Goal: Transaction & Acquisition: Purchase product/service

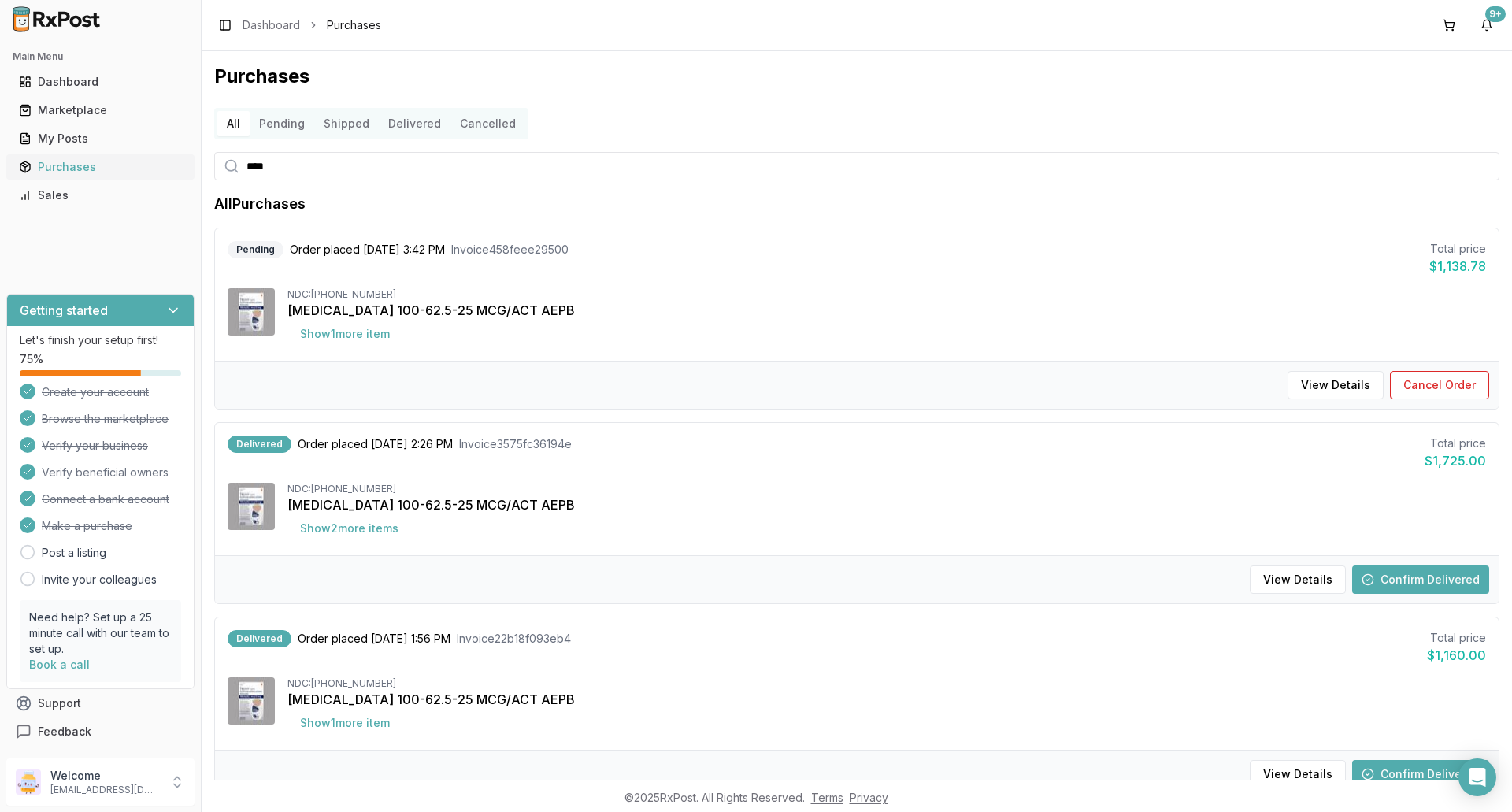
drag, startPoint x: 279, startPoint y: 165, endPoint x: 145, endPoint y: 162, distance: 134.0
click at [145, 162] on div "Main Menu Dashboard Marketplace My Posts Purchases Sales Getting started Let's …" at bounding box center [756, 406] width 1512 height 812
type input "****"
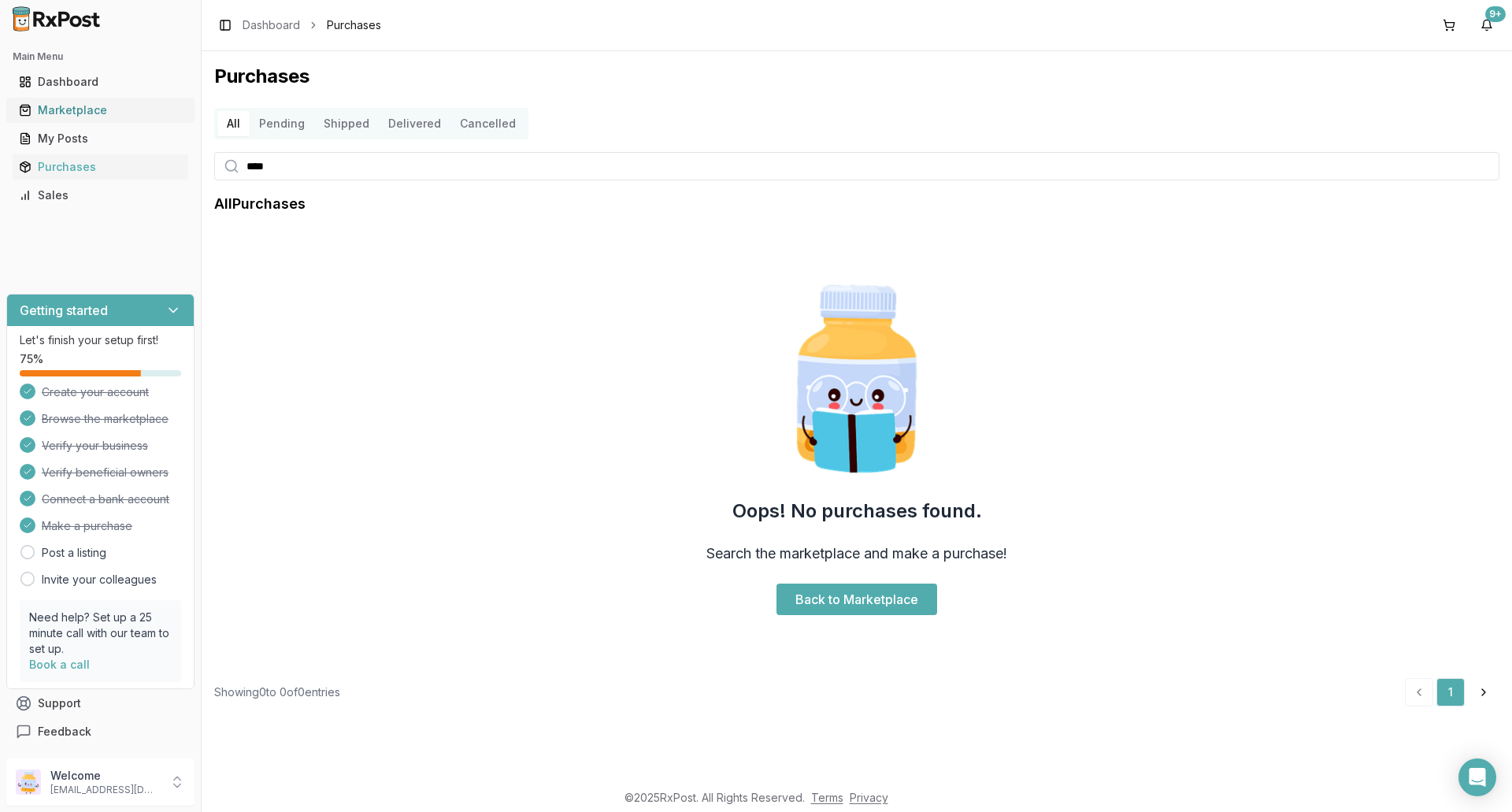
click at [58, 105] on div "Marketplace" at bounding box center [99, 110] width 163 height 16
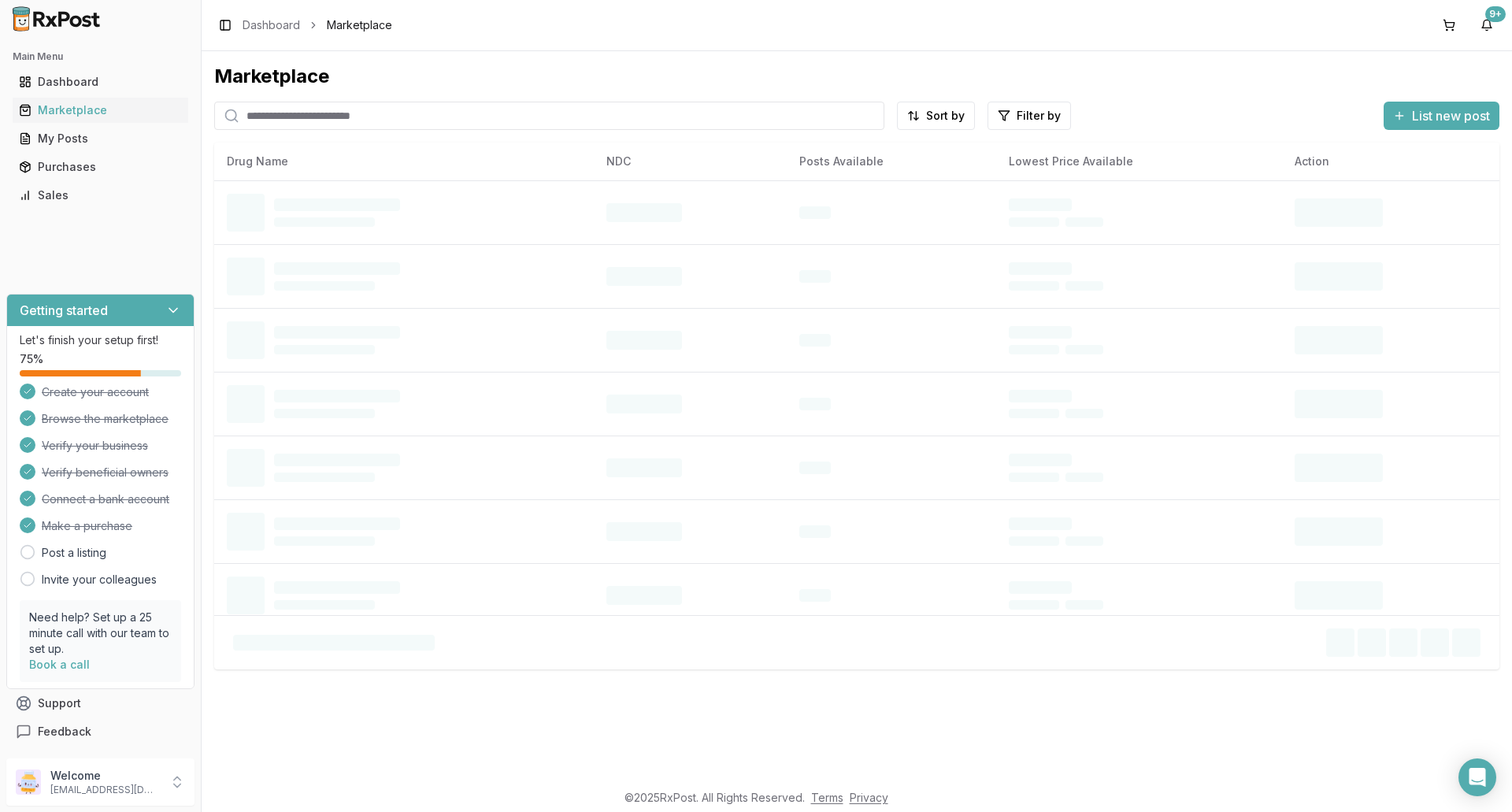
click at [293, 116] on input "search" at bounding box center [549, 115] width 670 height 28
type input "******"
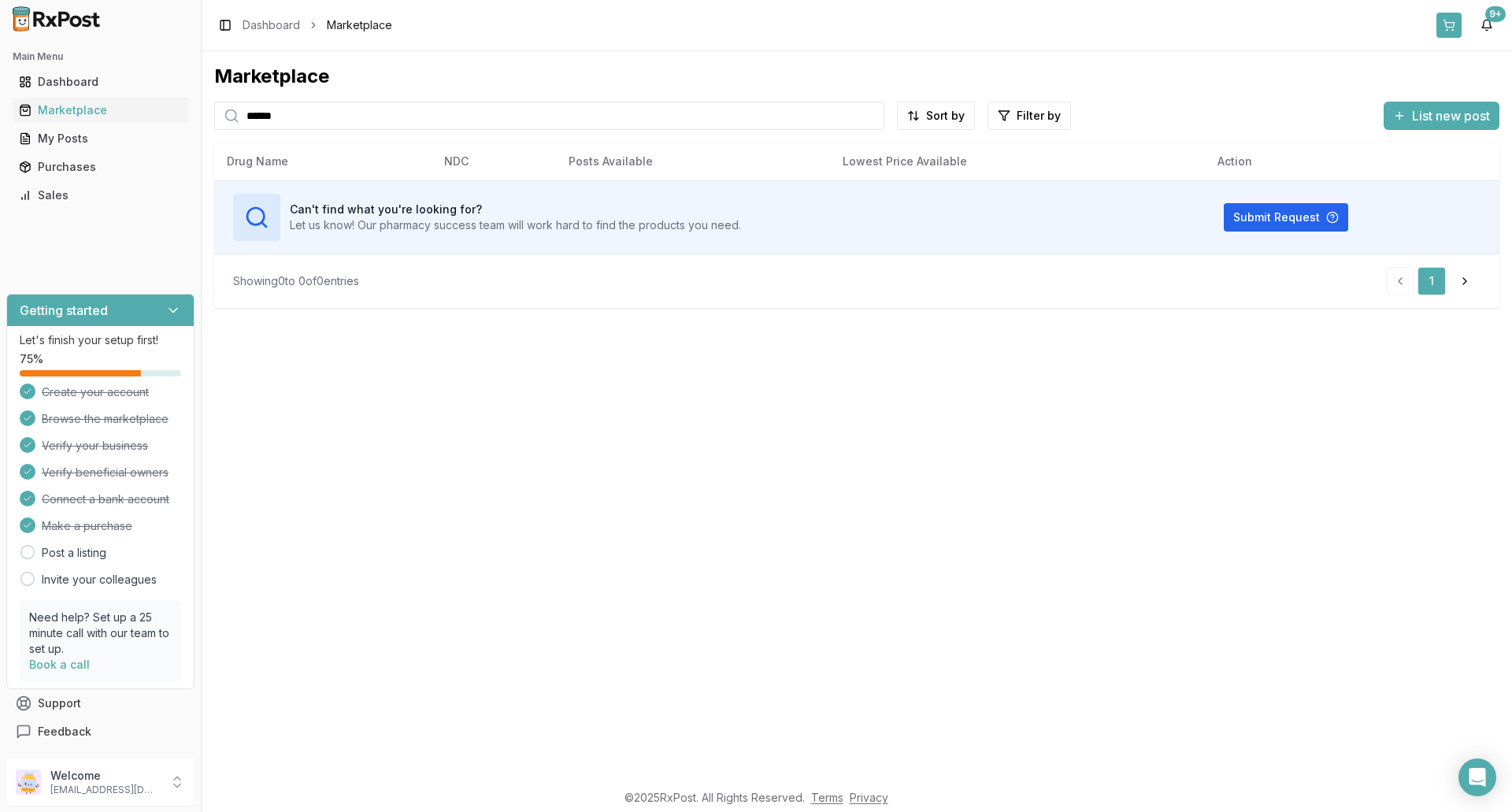
click at [1441, 23] on button at bounding box center [1449, 25] width 25 height 25
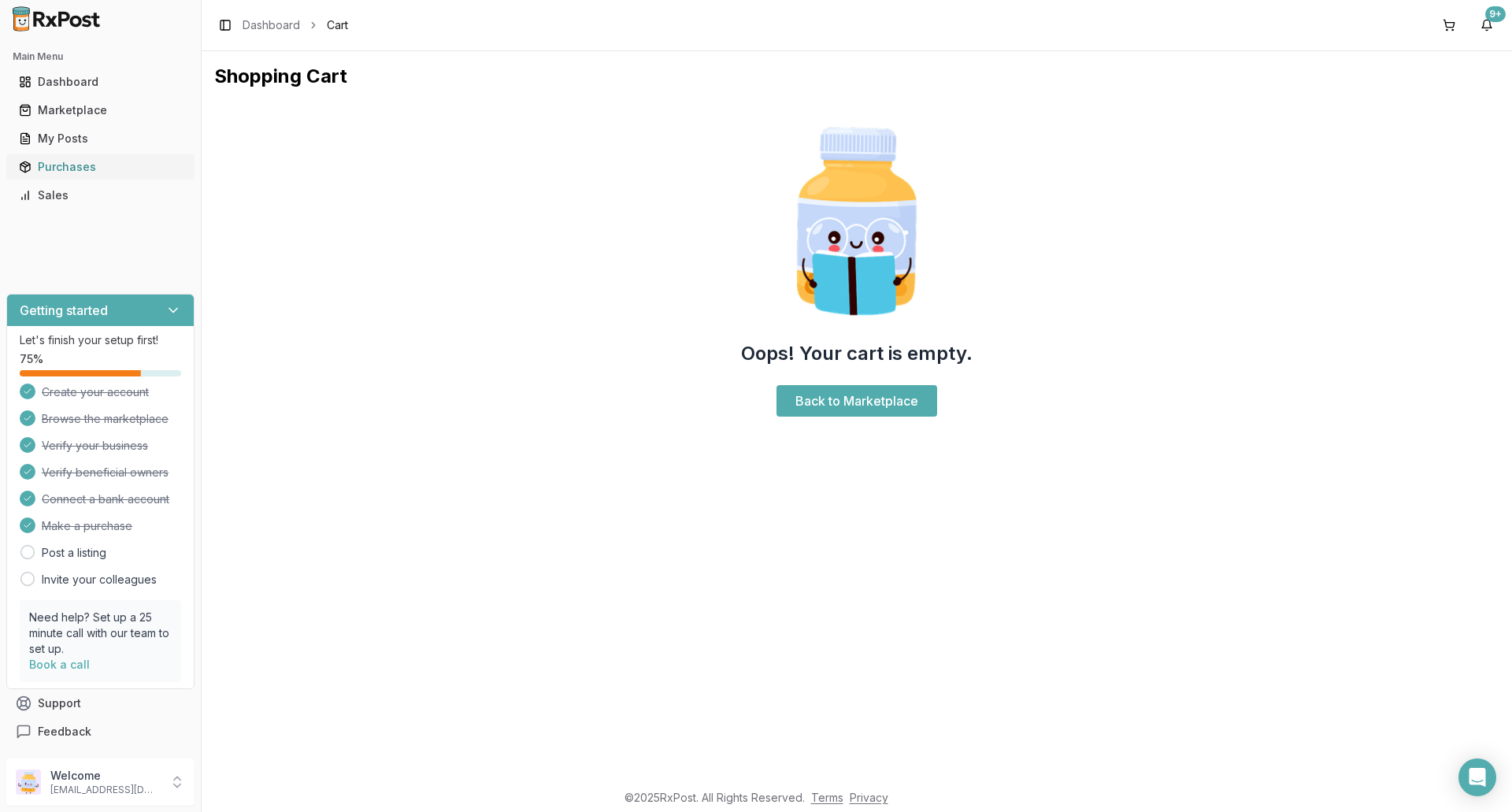
click at [98, 162] on div "Purchases" at bounding box center [99, 167] width 163 height 16
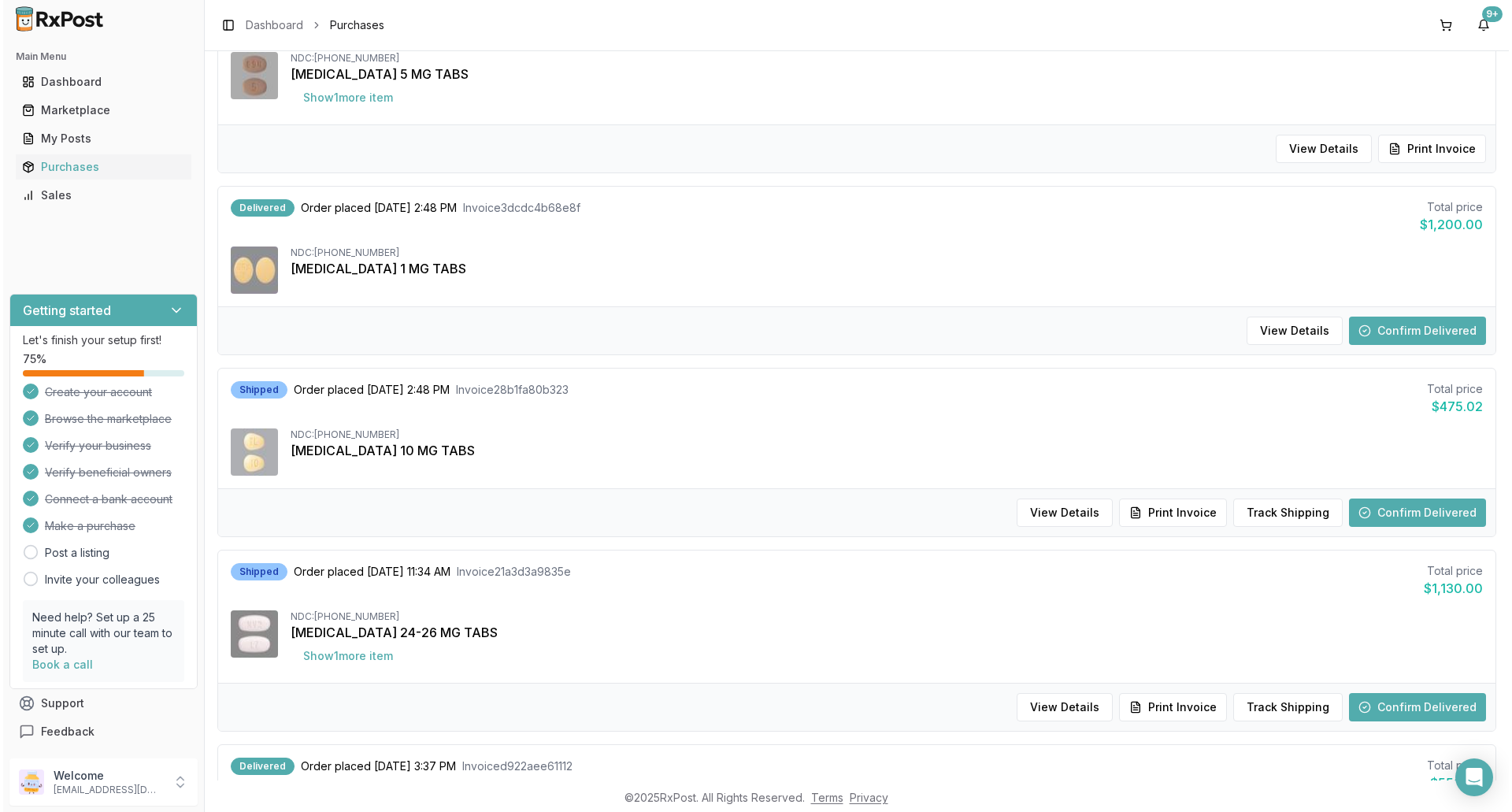
scroll to position [79, 0]
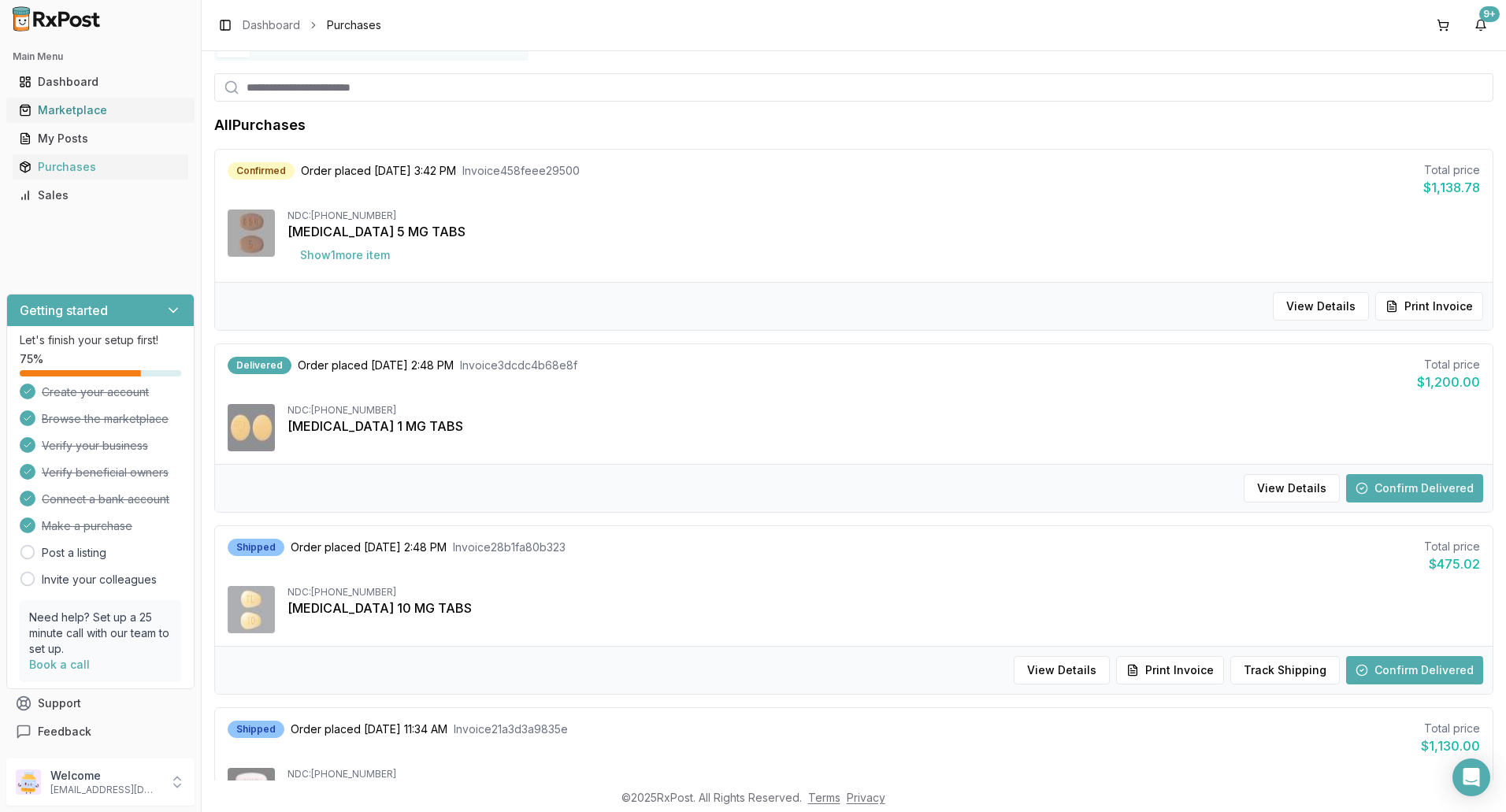
click at [50, 114] on div "Marketplace" at bounding box center [99, 110] width 163 height 16
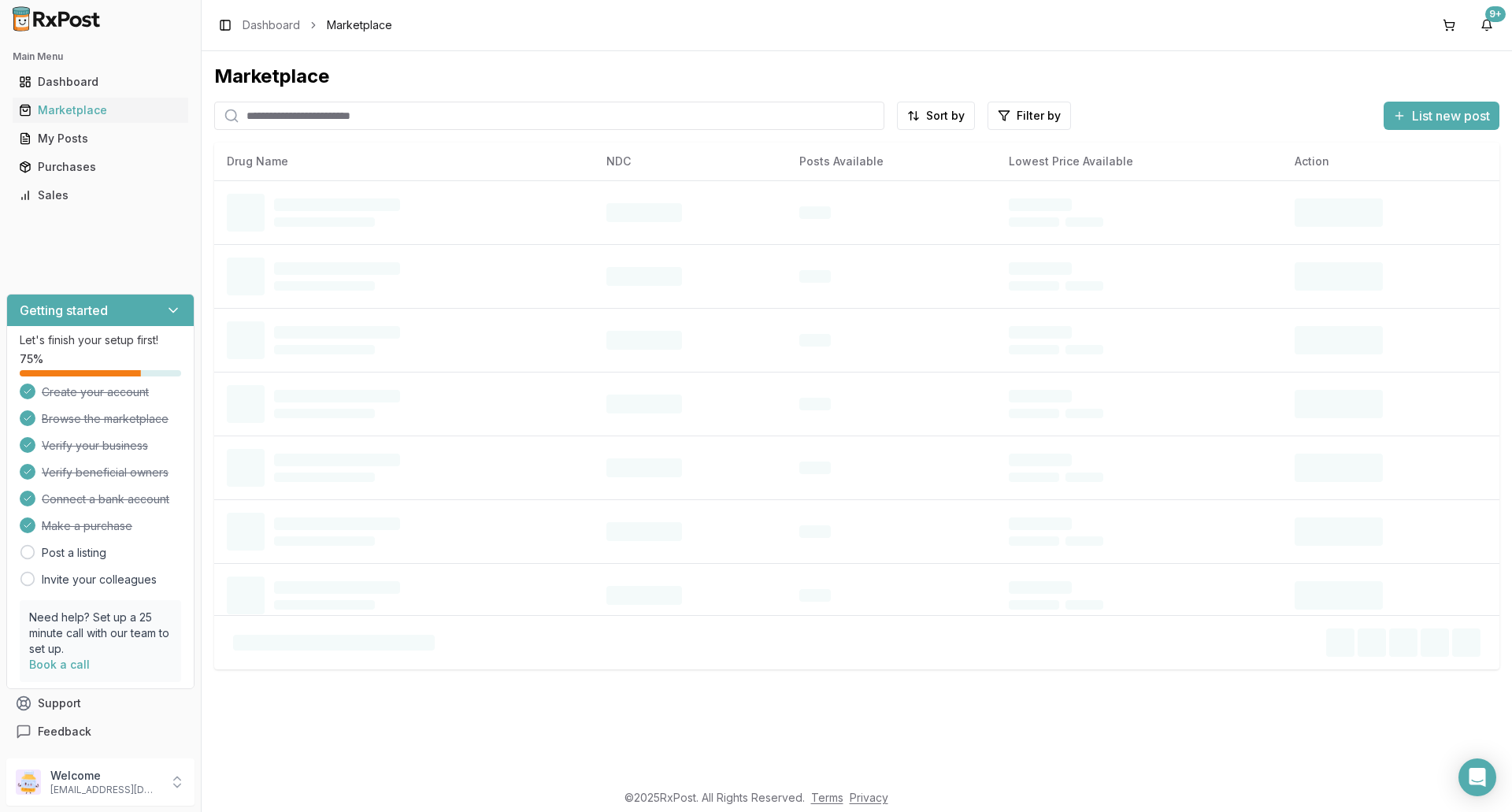
click at [313, 115] on input "search" at bounding box center [549, 115] width 670 height 28
type input "*********"
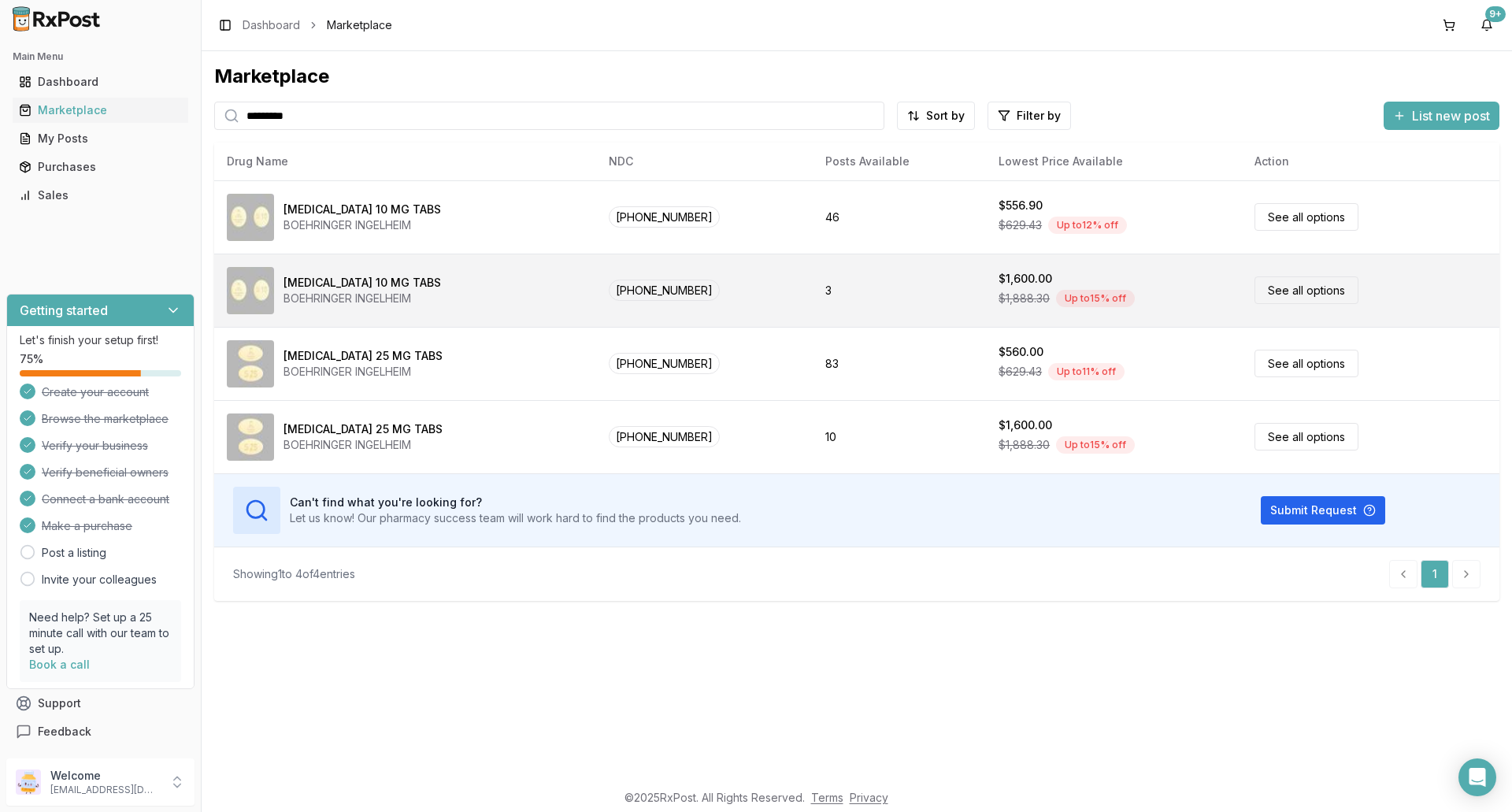
click at [387, 287] on div "[MEDICAL_DATA] 10 MG TABS" at bounding box center [363, 283] width 158 height 16
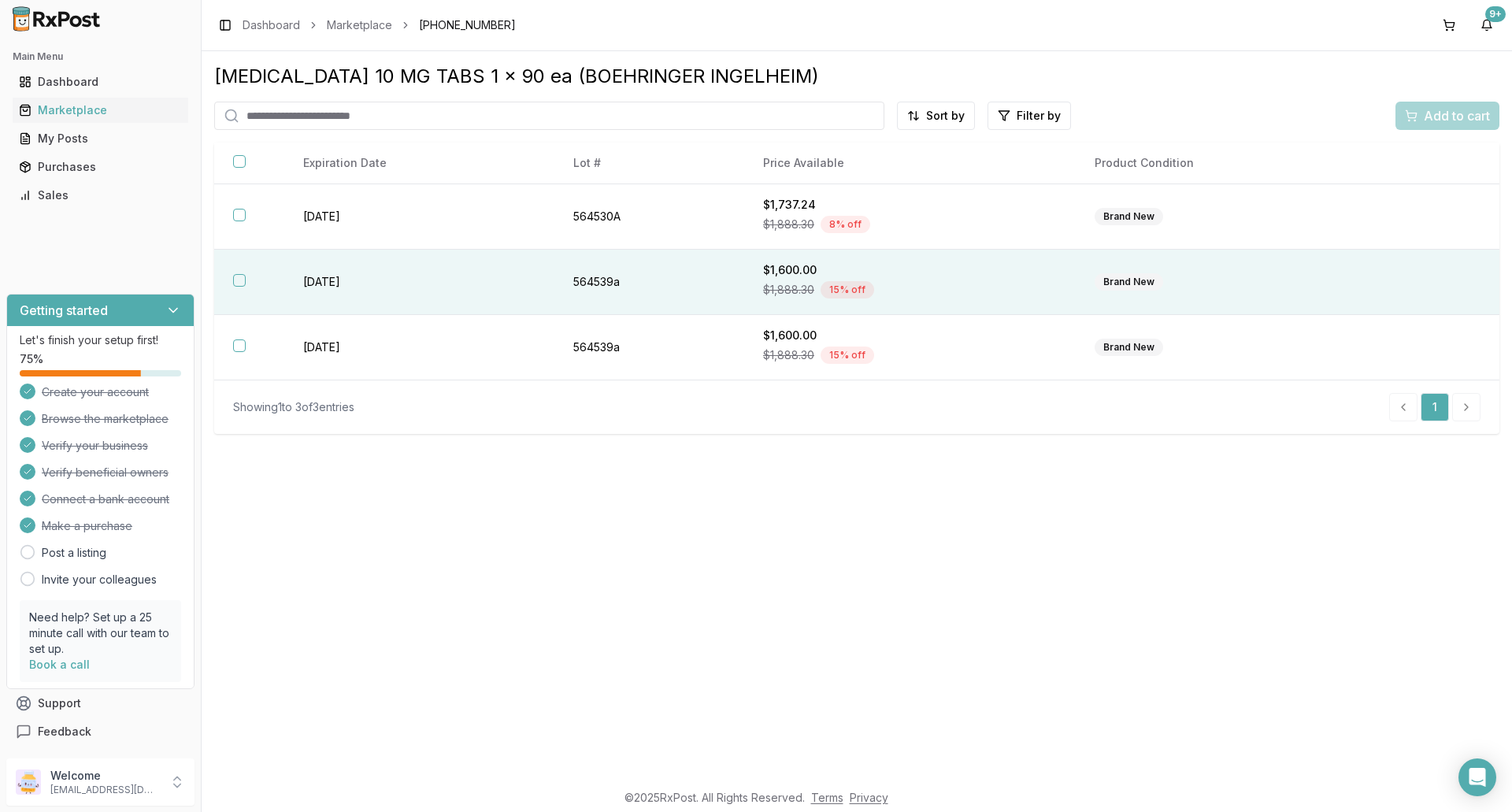
click at [1008, 294] on div "$1,888.30 15 % off" at bounding box center [910, 290] width 293 height 23
click at [1435, 114] on span "Add to cart" at bounding box center [1456, 115] width 66 height 19
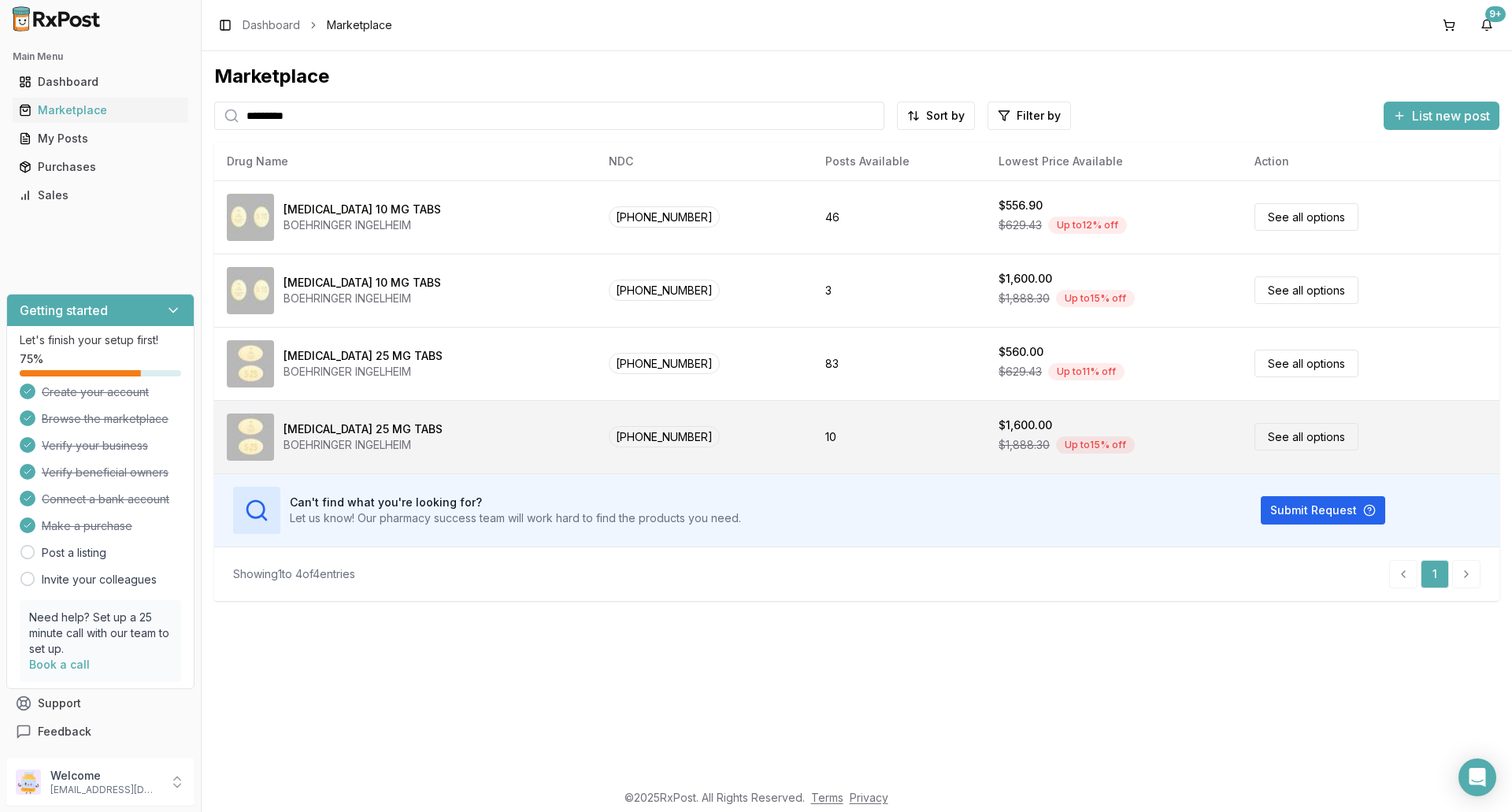
click at [559, 436] on div "[MEDICAL_DATA] 25 MG TABS BOEHRINGER INGELHEIM" at bounding box center [406, 437] width 357 height 47
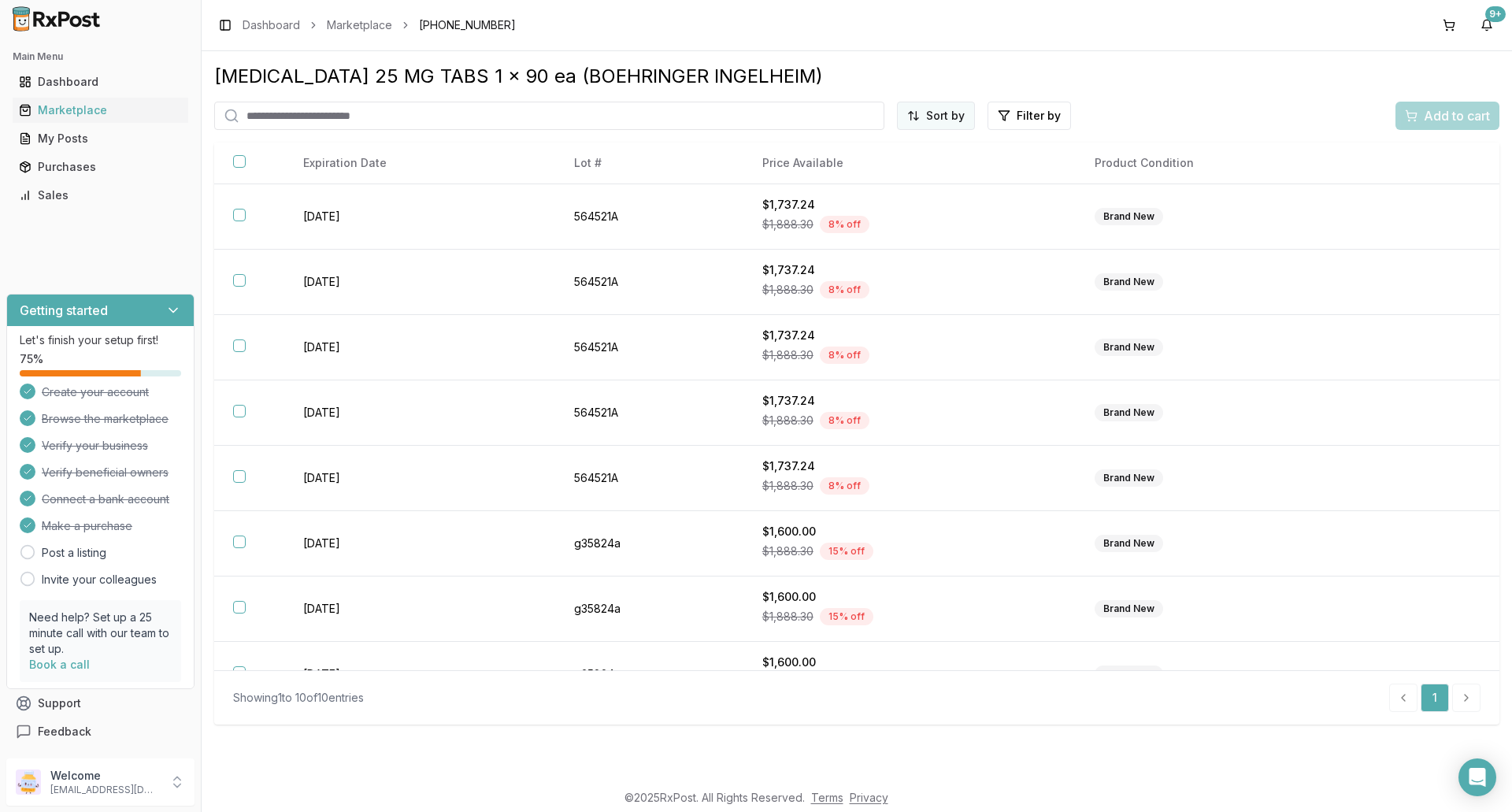
click at [942, 117] on html "Main Menu Dashboard Marketplace My Posts Purchases Sales Getting started Let's …" at bounding box center [756, 406] width 1512 height 812
click at [942, 170] on div "Price (Low to High)" at bounding box center [897, 174] width 149 height 25
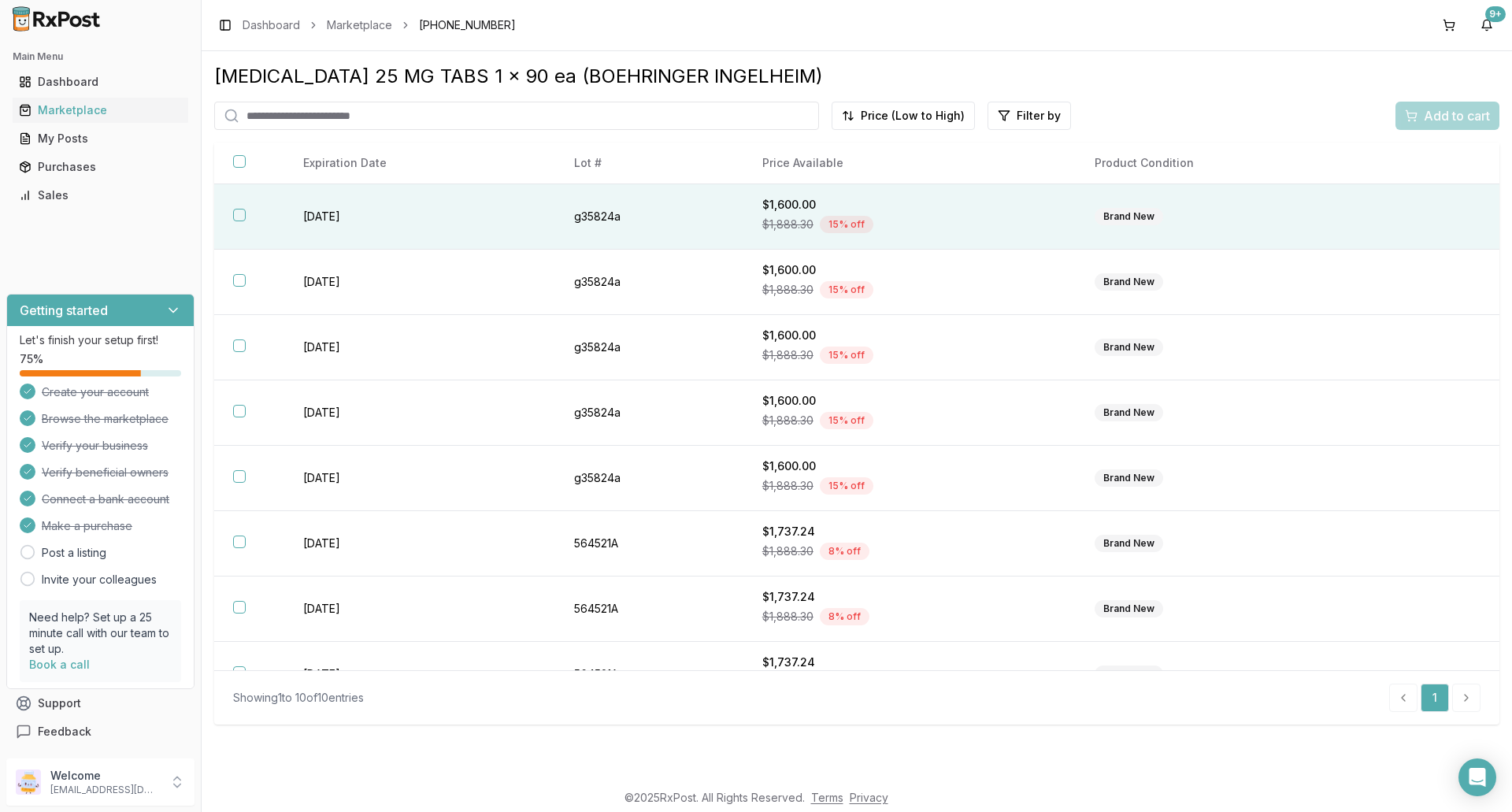
click at [921, 220] on div "$1,888.30 15 % off" at bounding box center [910, 224] width 294 height 23
click at [1451, 117] on span "Add to cart" at bounding box center [1456, 115] width 66 height 19
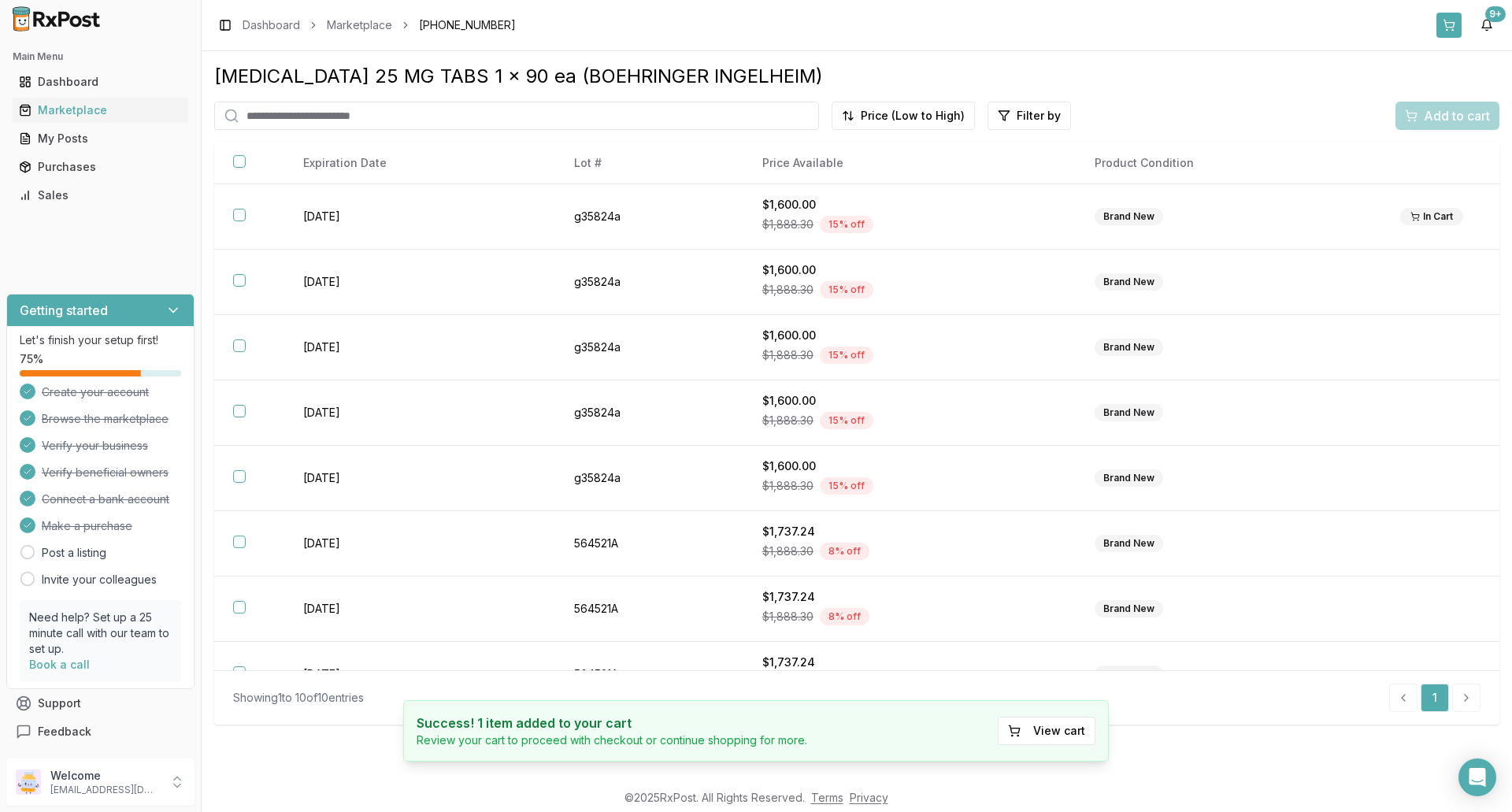
click at [1449, 20] on button at bounding box center [1449, 25] width 25 height 25
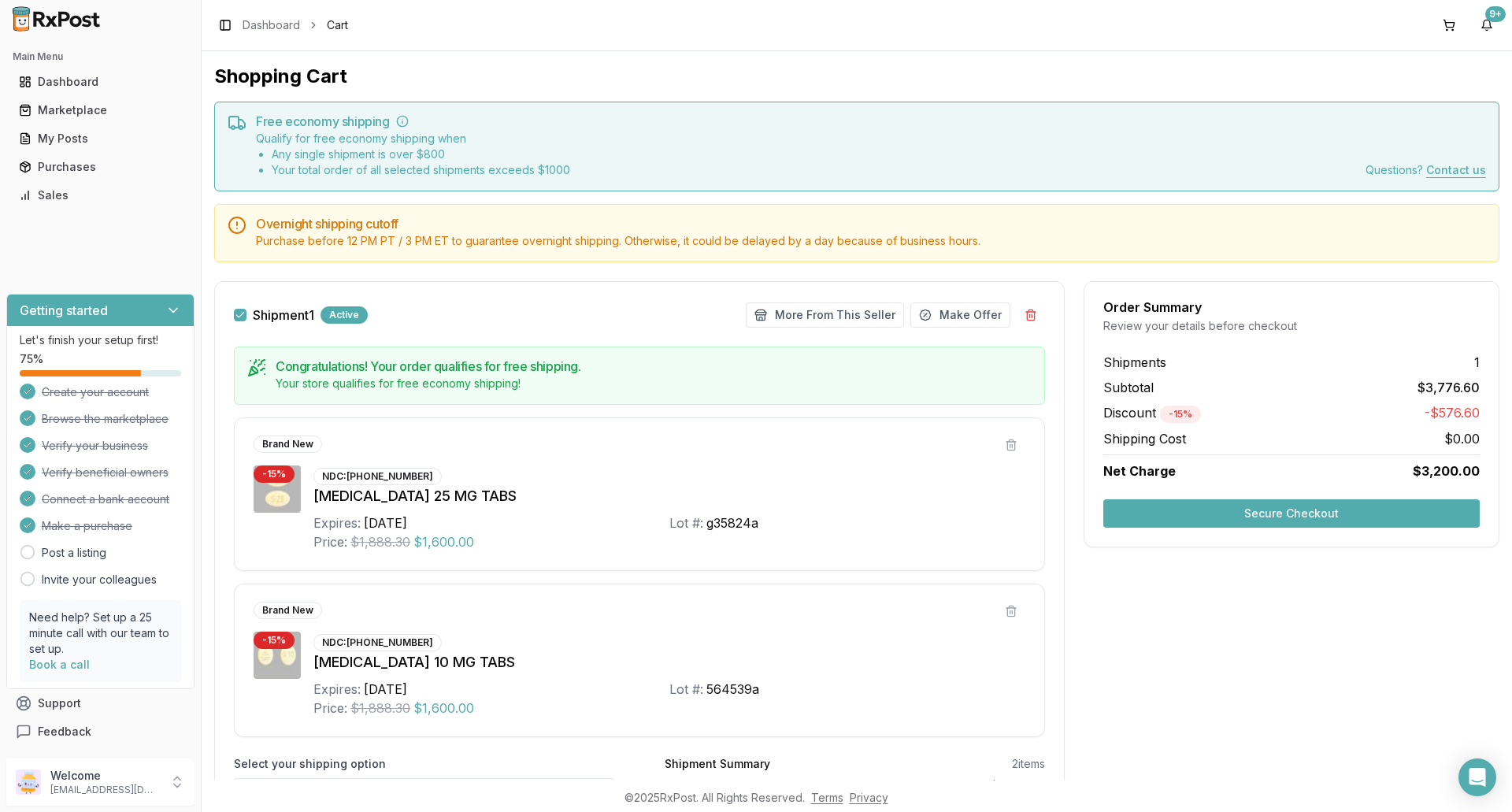
click at [1344, 514] on button "Secure Checkout" at bounding box center [1291, 513] width 376 height 28
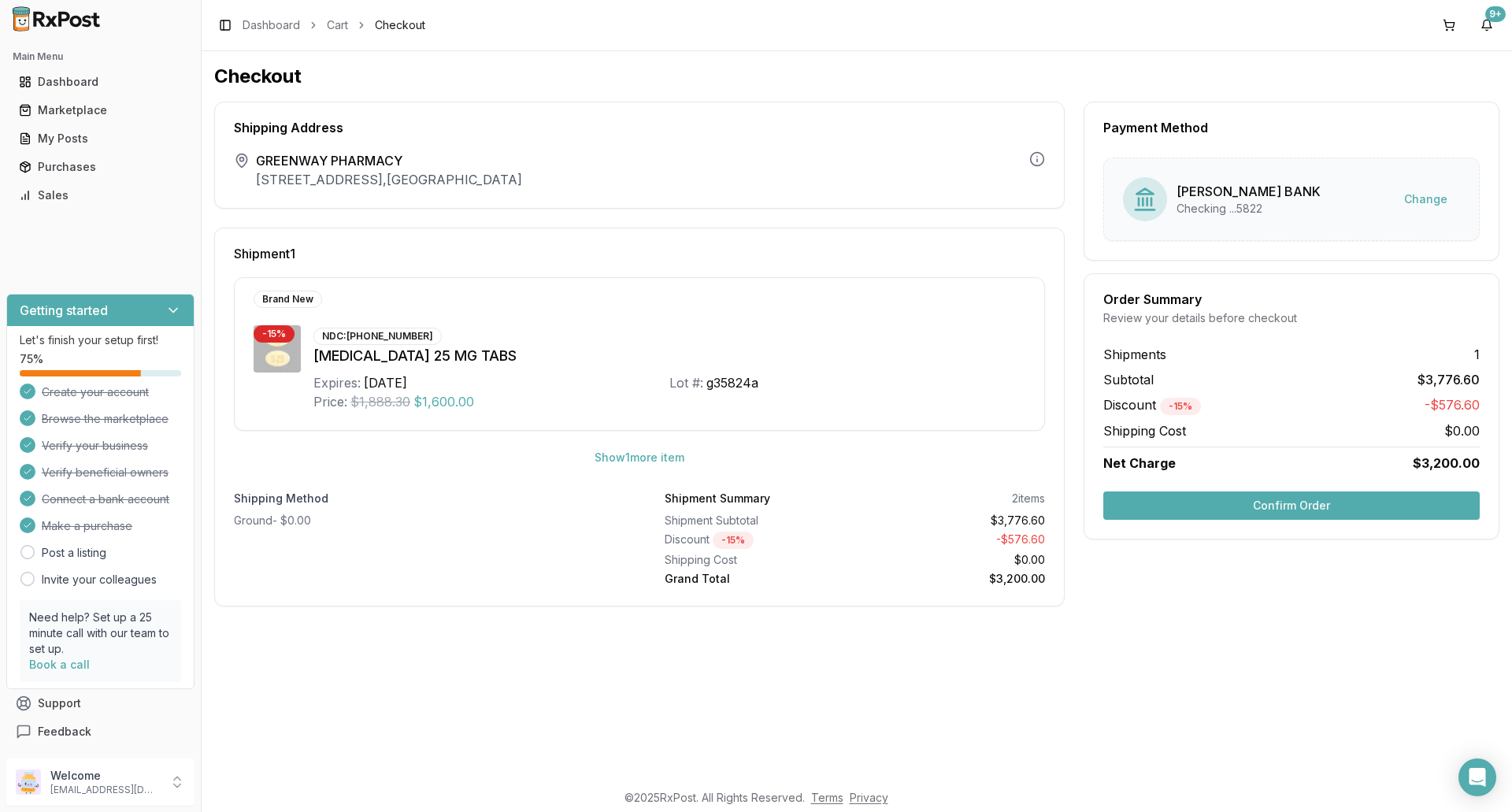
click at [1344, 510] on button "Confirm Order" at bounding box center [1291, 505] width 376 height 28
